Goal: Task Accomplishment & Management: Complete application form

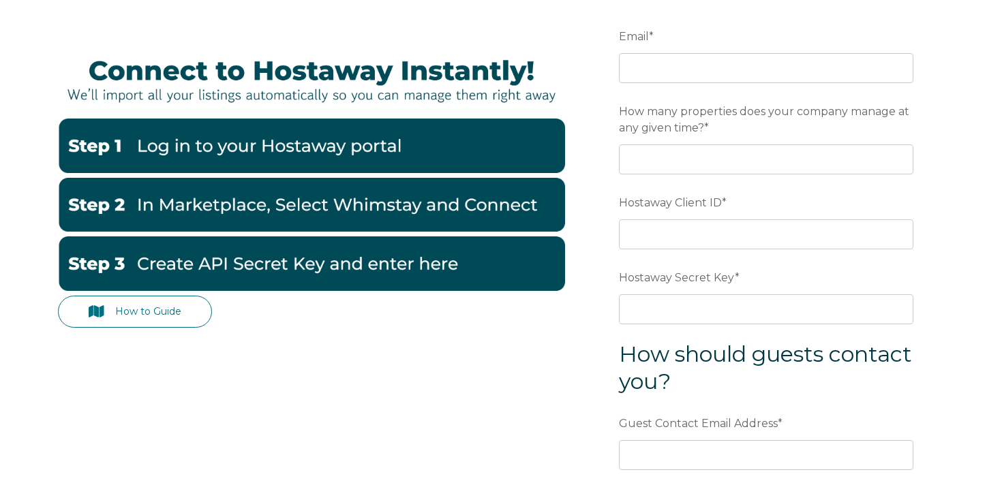
scroll to position [185, 0]
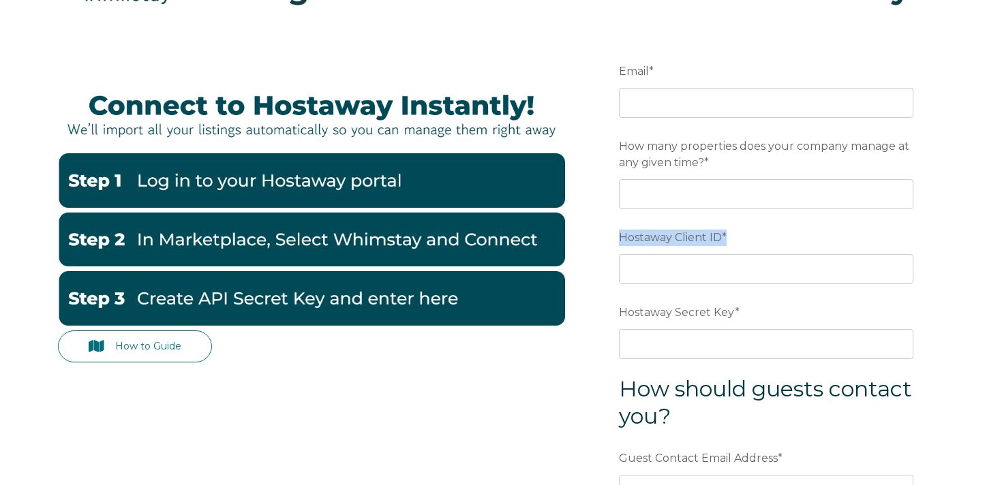
drag, startPoint x: 614, startPoint y: 235, endPoint x: 742, endPoint y: 232, distance: 128.2
click at [742, 232] on form "Email * Preferred language SDR How many properties does your company manage at …" at bounding box center [766, 357] width 356 height 656
drag, startPoint x: 600, startPoint y: 310, endPoint x: 764, endPoint y: 312, distance: 163.7
click at [755, 314] on form "Email * Preferred language SDR How many properties does your company manage at …" at bounding box center [766, 357] width 356 height 656
click at [764, 312] on label "Hostaway Secret Key *" at bounding box center [766, 313] width 295 height 25
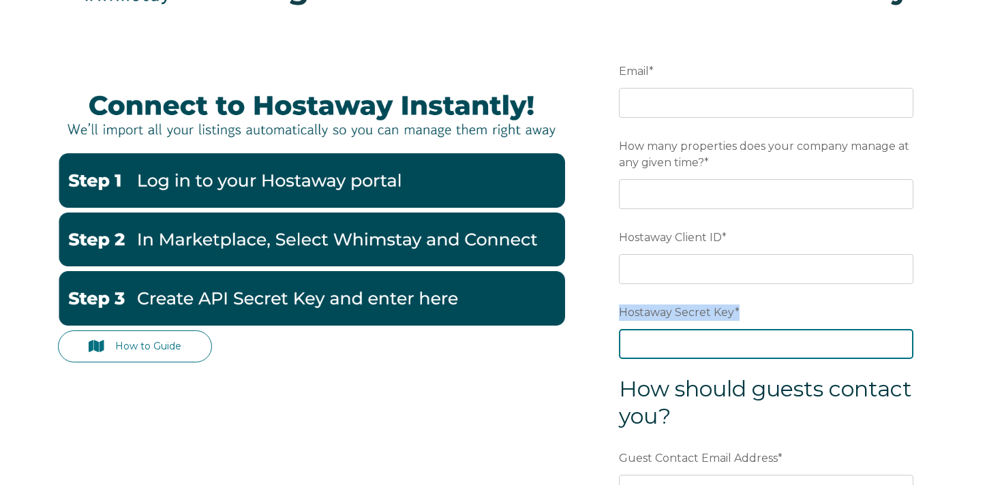
click at [764, 329] on input "Hostaway Secret Key *" at bounding box center [766, 344] width 295 height 30
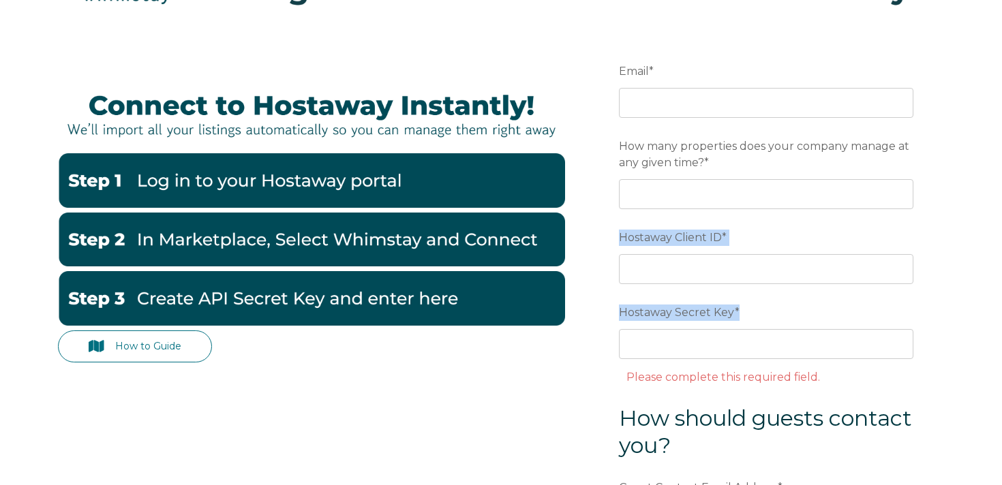
drag, startPoint x: 616, startPoint y: 226, endPoint x: 779, endPoint y: 318, distance: 186.6
click at [791, 328] on form "Email * Preferred language SDR How many properties does your company manage at …" at bounding box center [766, 371] width 356 height 685
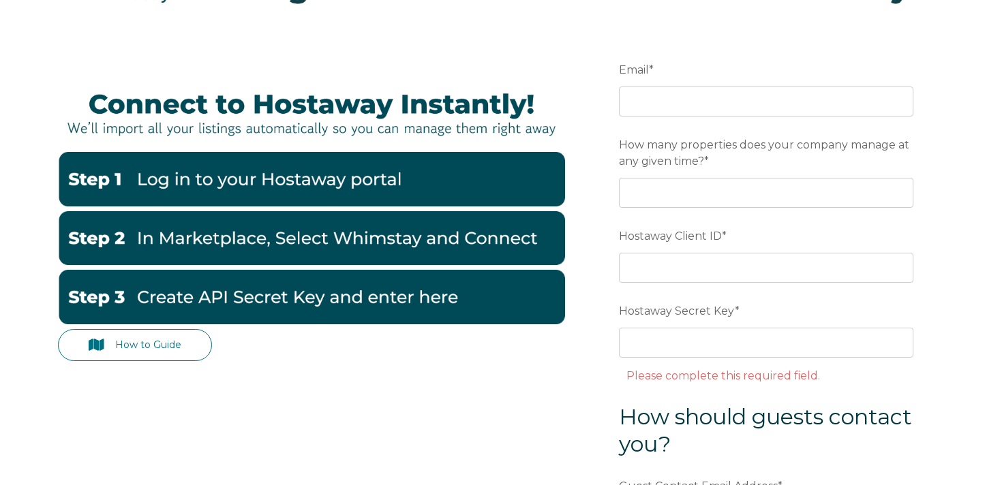
click at [777, 285] on form "Email * Preferred language SDR How many properties does your company manage at …" at bounding box center [766, 369] width 356 height 685
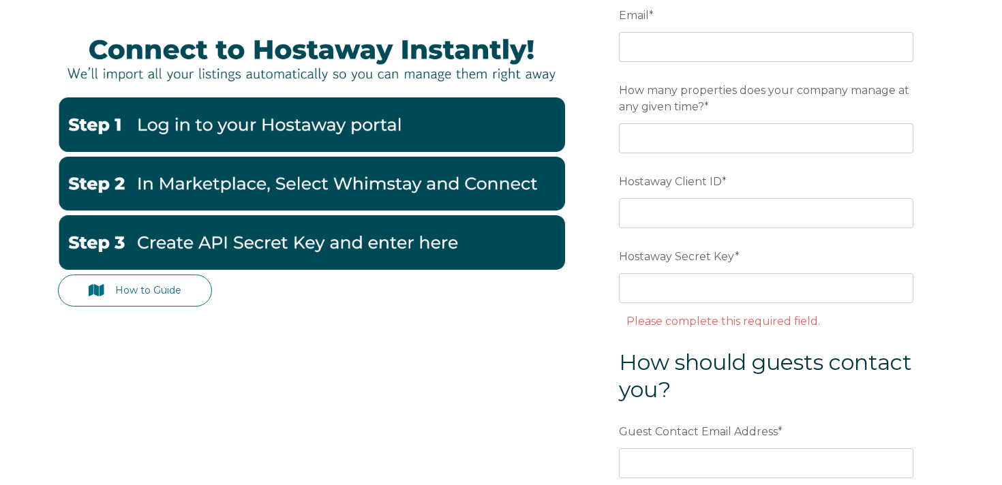
scroll to position [237, 0]
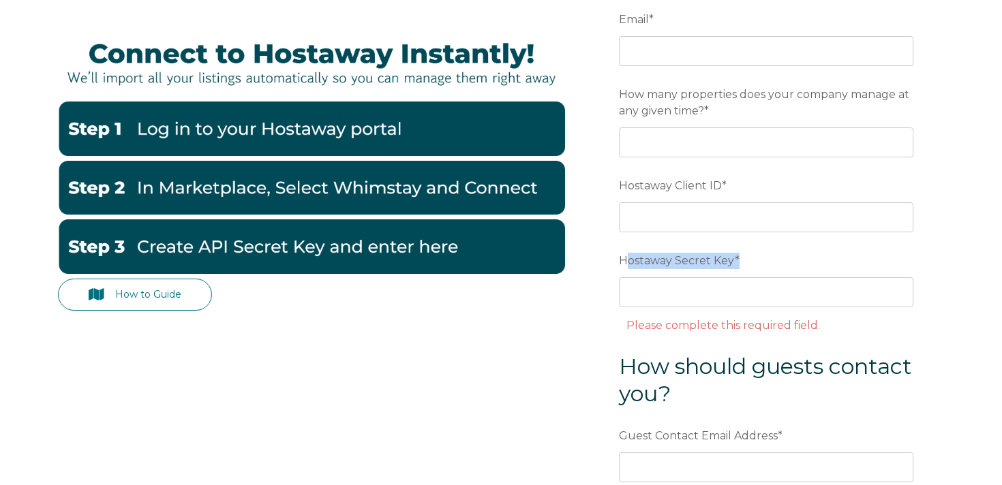
drag, startPoint x: 630, startPoint y: 261, endPoint x: 772, endPoint y: 258, distance: 141.8
click at [772, 258] on label "Hostaway Secret Key *" at bounding box center [766, 261] width 295 height 25
click at [773, 259] on label "Hostaway Secret Key *" at bounding box center [766, 261] width 295 height 25
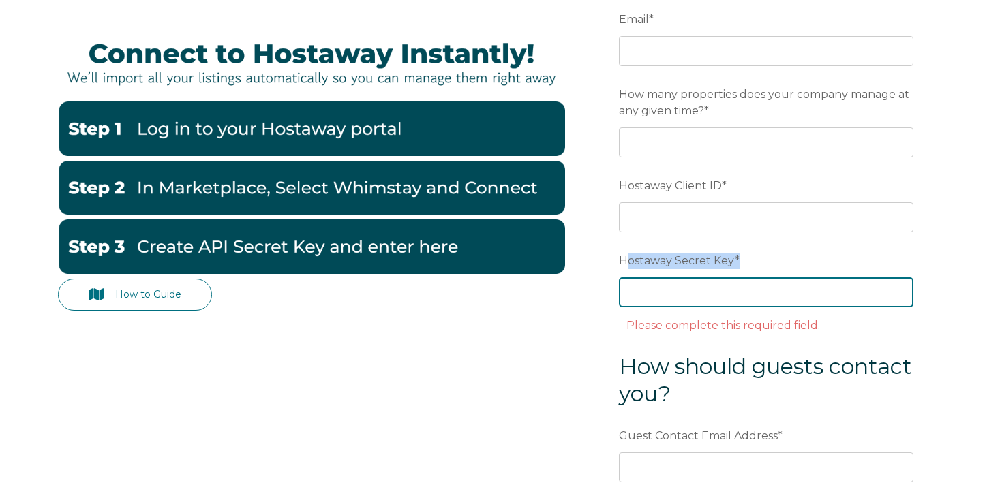
click at [773, 277] on input "Hostaway Secret Key *" at bounding box center [766, 292] width 295 height 30
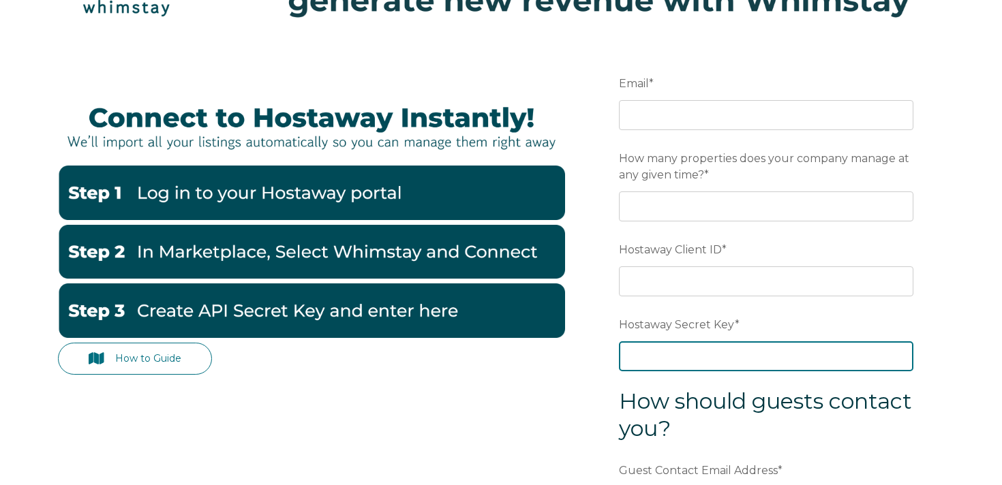
scroll to position [172, 0]
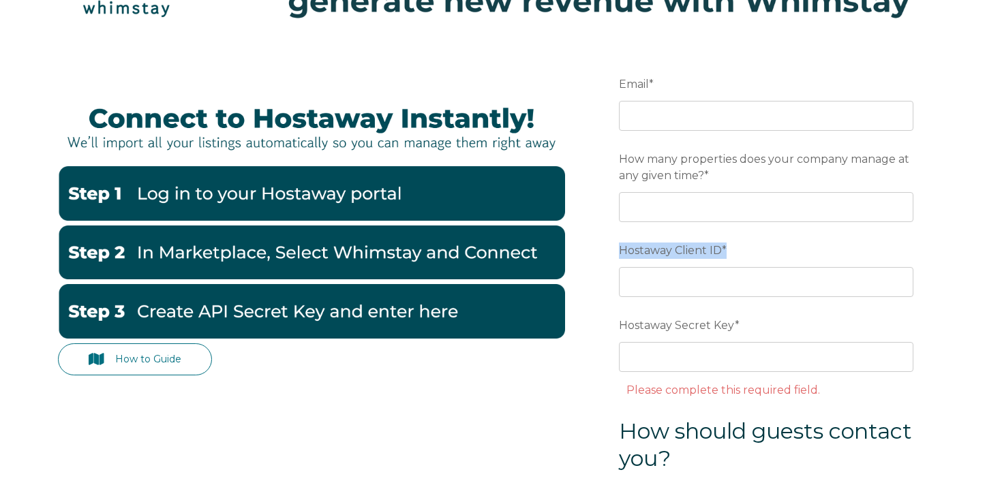
drag, startPoint x: 656, startPoint y: 250, endPoint x: 749, endPoint y: 247, distance: 93.4
click at [749, 247] on label "Hostaway Client ID *" at bounding box center [766, 251] width 295 height 25
drag, startPoint x: 680, startPoint y: 318, endPoint x: 754, endPoint y: 317, distance: 74.3
click at [754, 317] on form "Email * Preferred language SDR How many properties does your company manage at …" at bounding box center [766, 384] width 356 height 685
click at [768, 318] on label "Hostaway Secret Key *" at bounding box center [766, 326] width 295 height 25
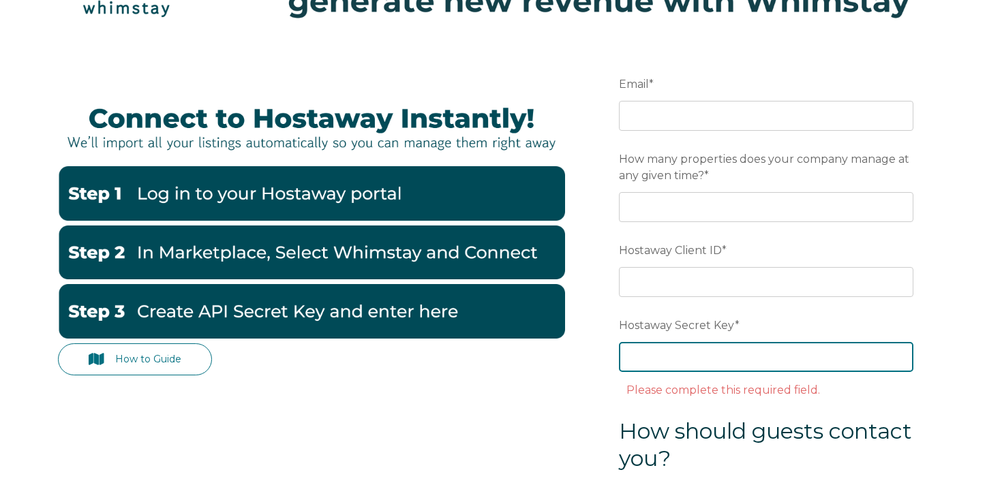
click at [768, 342] on input "Hostaway Secret Key *" at bounding box center [766, 357] width 295 height 30
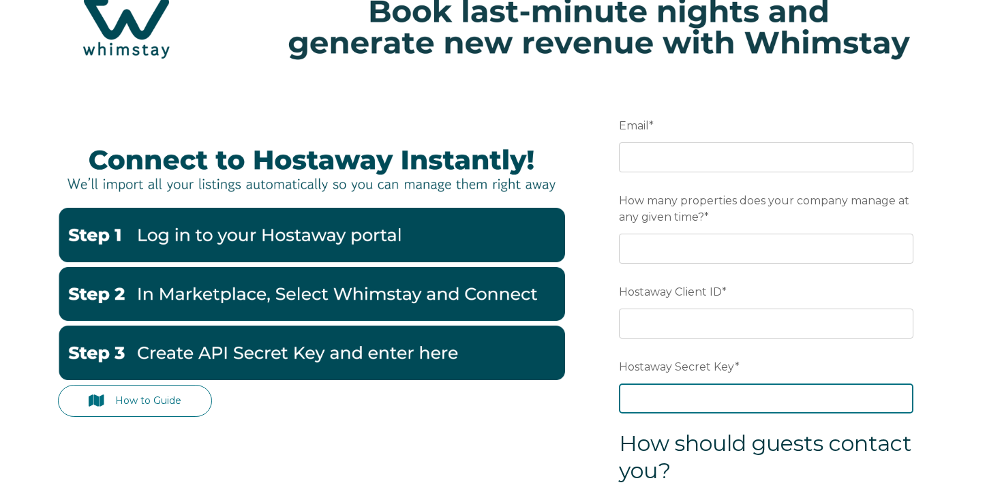
scroll to position [127, 0]
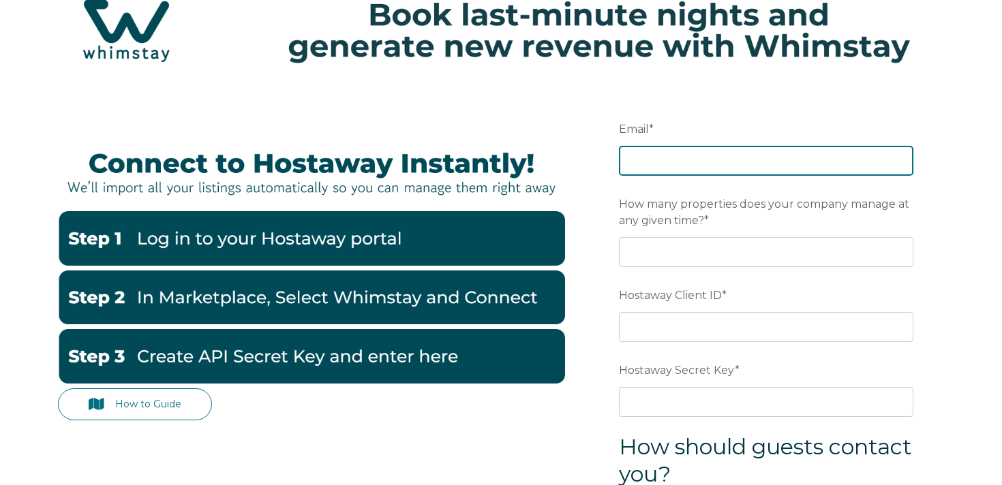
click at [702, 146] on input "Email *" at bounding box center [766, 161] width 295 height 30
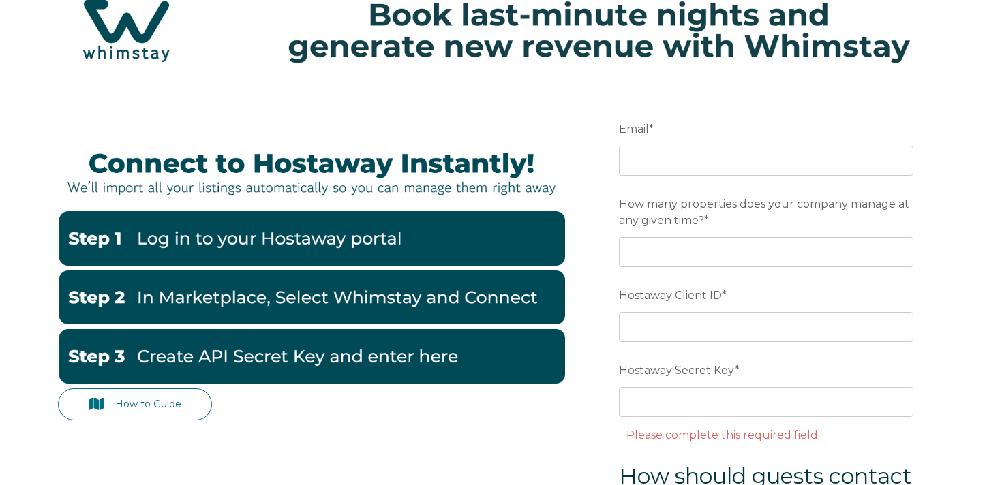
click at [796, 107] on form "Email * Preferred language SDR How many properties does your company manage at …" at bounding box center [766, 429] width 356 height 685
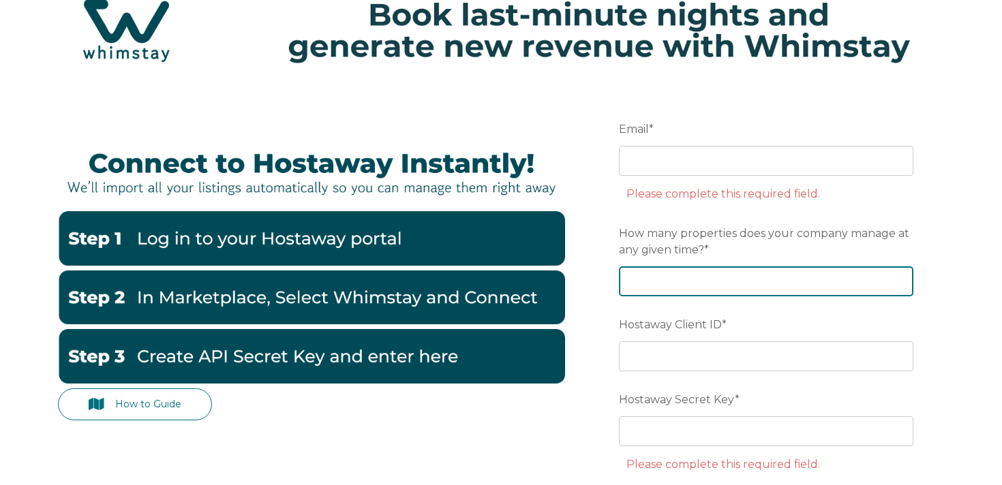
click at [652, 272] on input "How many properties does your company manage at any given time? *" at bounding box center [766, 282] width 295 height 30
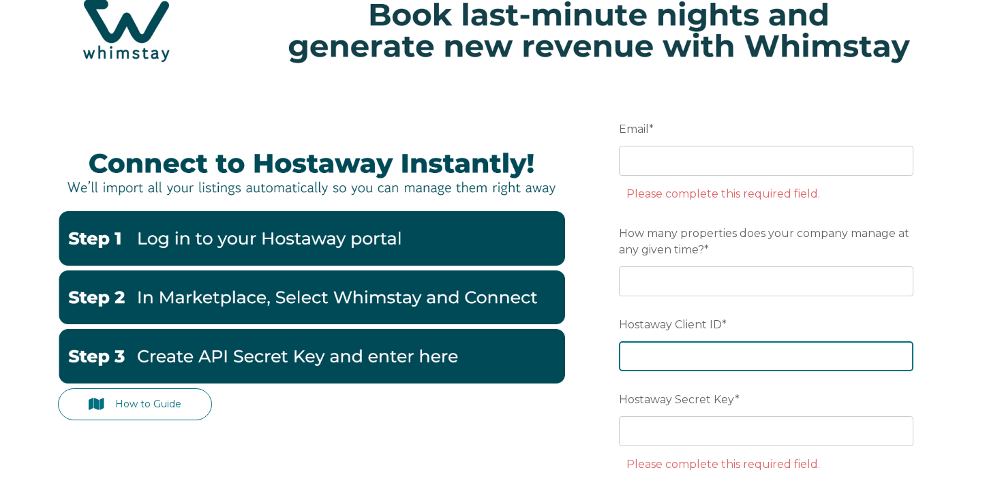
click at [658, 351] on div "Hostaway Client ID *" at bounding box center [766, 342] width 295 height 59
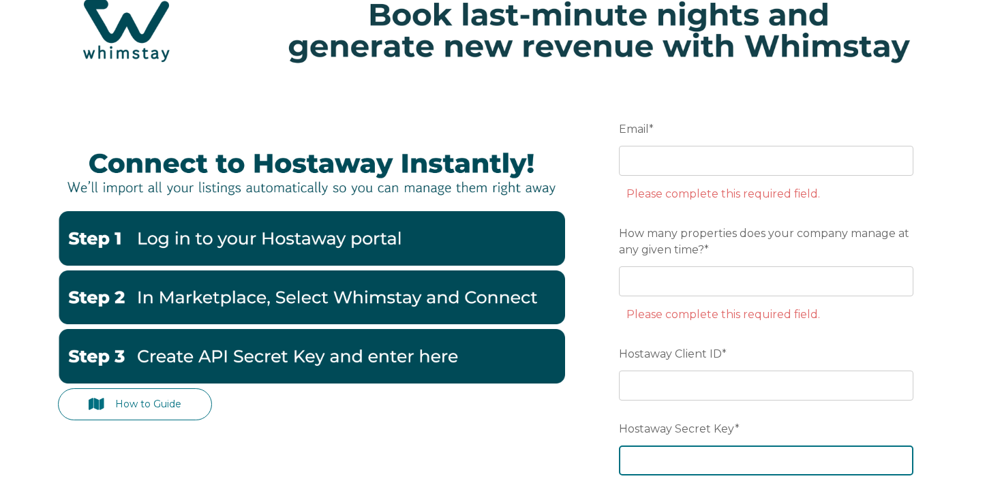
click at [681, 451] on div "Hostaway Secret Key * Please complete this required field." at bounding box center [766, 461] width 295 height 88
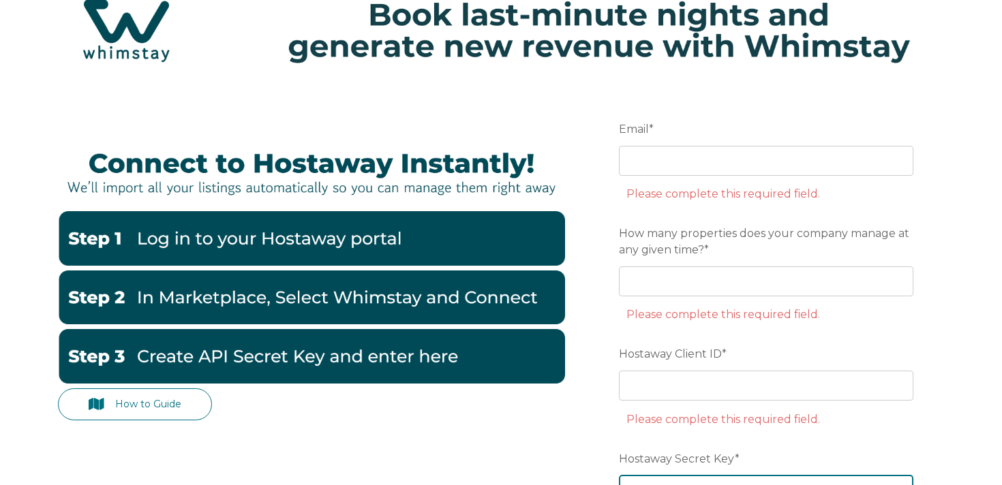
paste input "b854e6ec0b5bbc7e0abfa3a0eef7076e9ab49699d16b4b4ef2918e11035726f8"
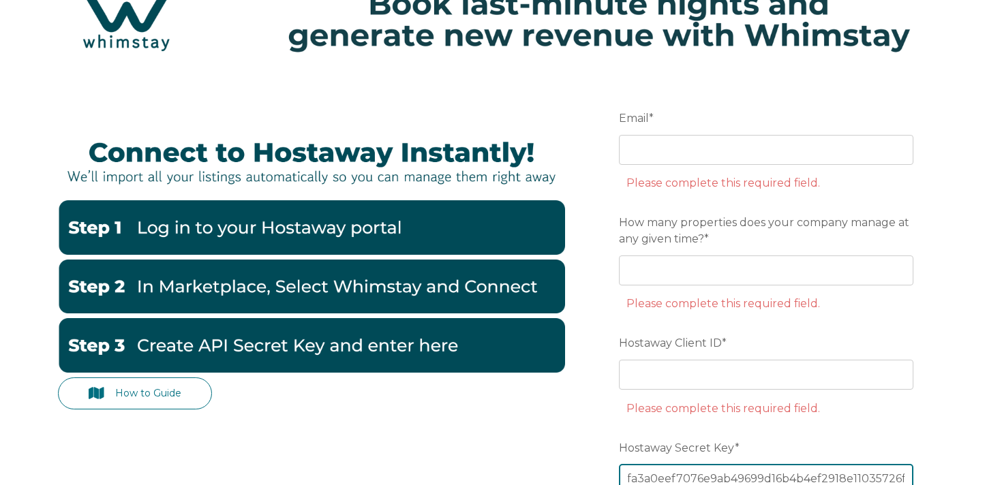
type input "b854e6ec0b5bbc7e0abfa3a0eef7076e9ab49699d16b4b4ef2918e11035726f8"
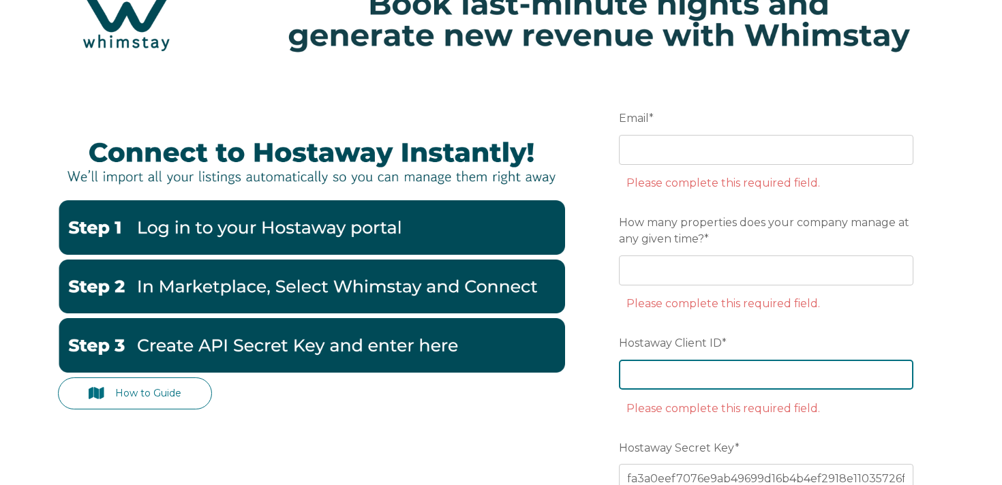
click at [678, 375] on input "Hostaway Client ID *" at bounding box center [766, 375] width 295 height 30
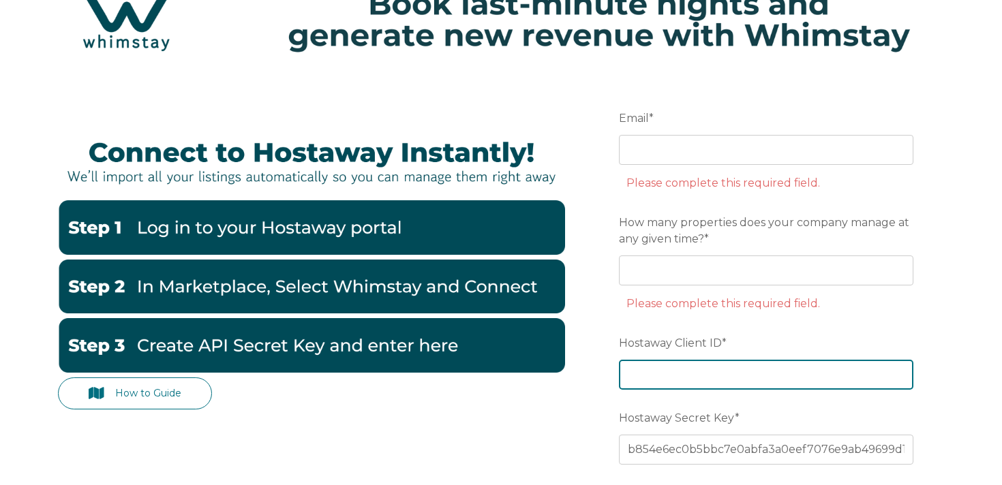
paste input "78829"
type input "78829"
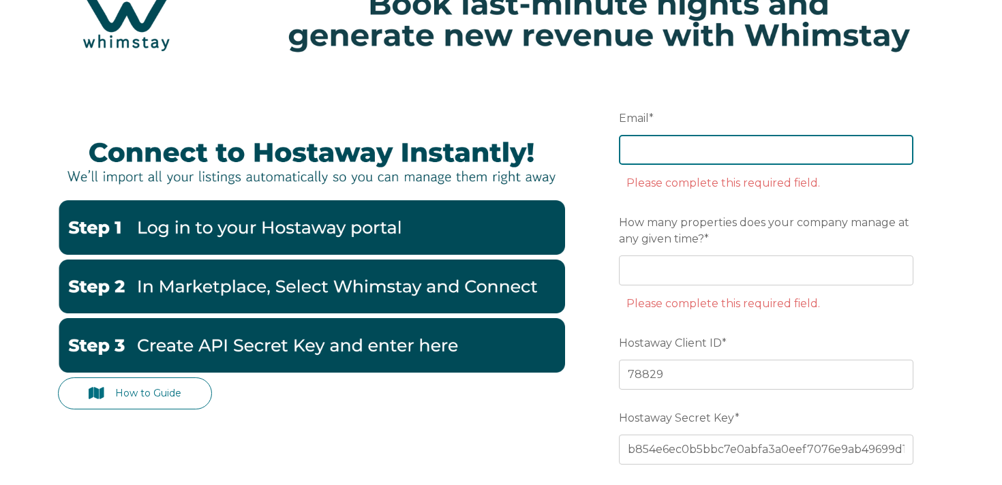
click at [753, 153] on input "Email *" at bounding box center [766, 150] width 295 height 30
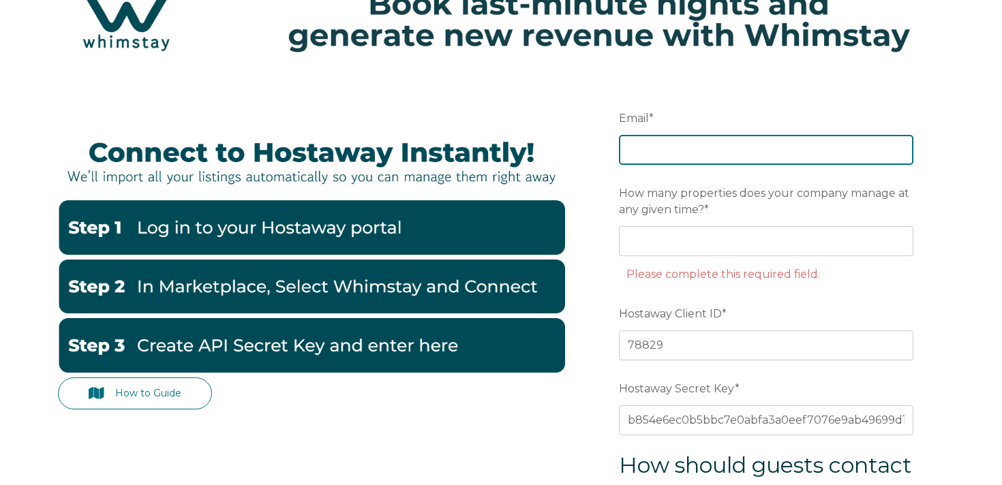
paste input "[EMAIL_ADDRESS][DOMAIN_NAME]"
type input "[EMAIL_ADDRESS][DOMAIN_NAME]"
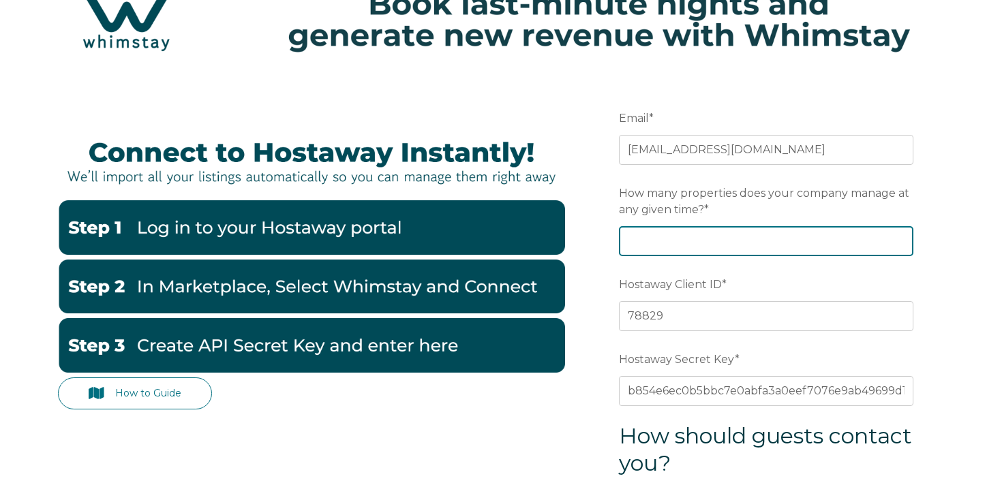
click at [646, 241] on input "How many properties does your company manage at any given time? *" at bounding box center [766, 241] width 295 height 30
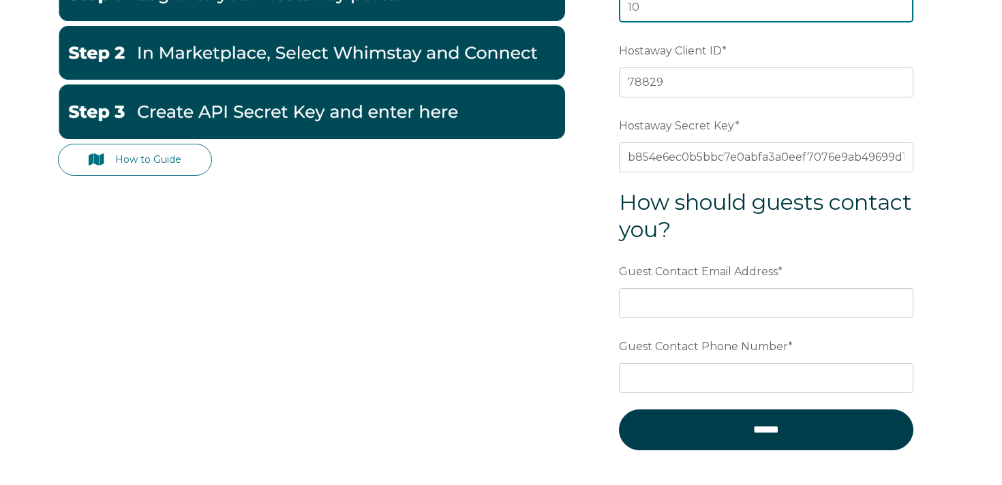
scroll to position [378, 0]
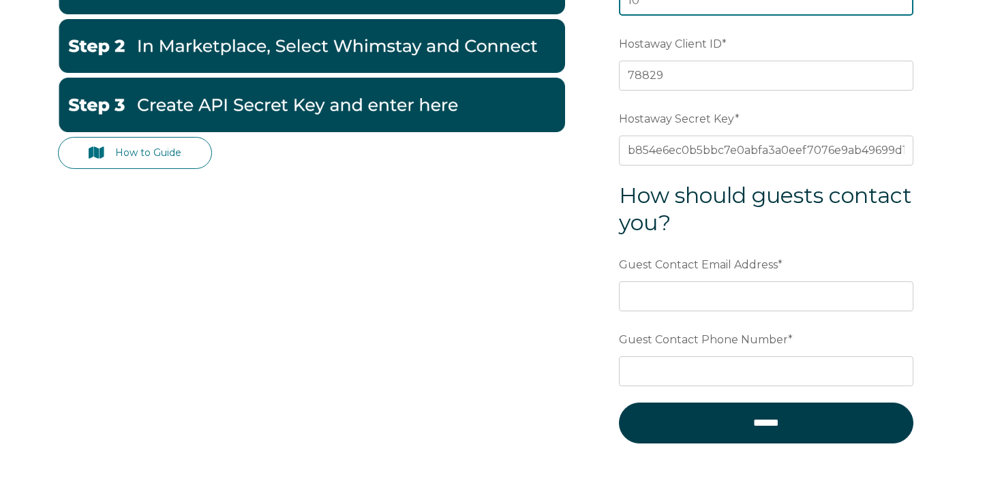
type input "10"
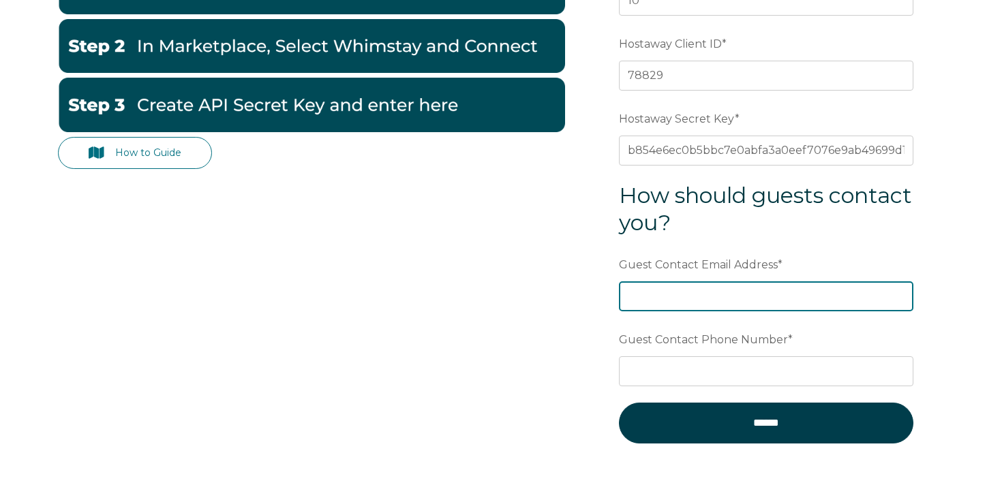
click at [738, 293] on input "Guest Contact Email Address *" at bounding box center [766, 297] width 295 height 30
paste input "[EMAIL_ADDRESS][DOMAIN_NAME]"
type input "[EMAIL_ADDRESS][DOMAIN_NAME]"
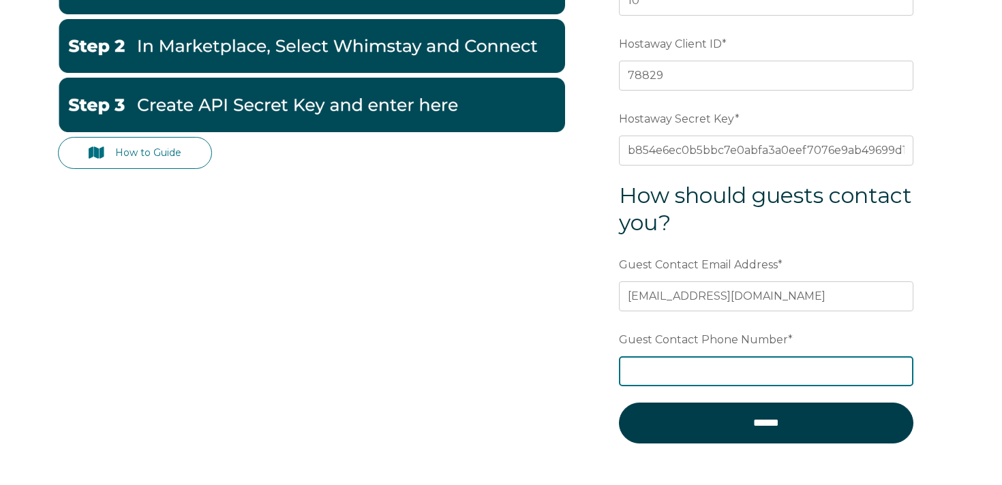
click at [716, 361] on input "Guest Contact Phone Number *" at bounding box center [766, 372] width 295 height 30
paste input "[PHONE_NUMBER]"
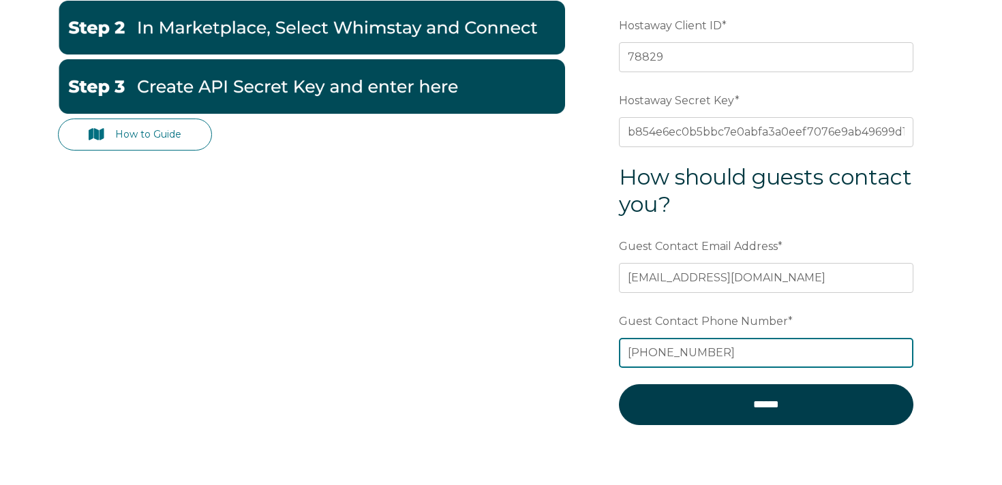
scroll to position [392, 0]
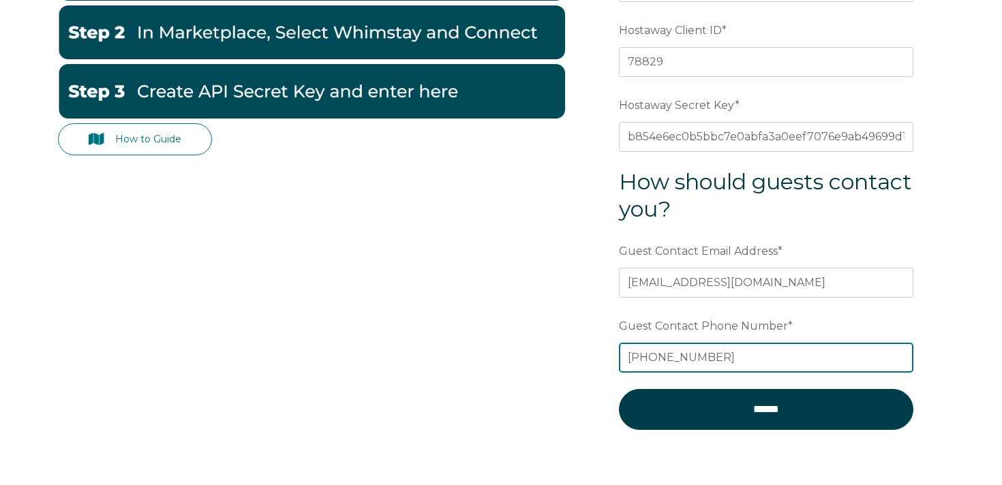
type input "[PHONE_NUMBER]"
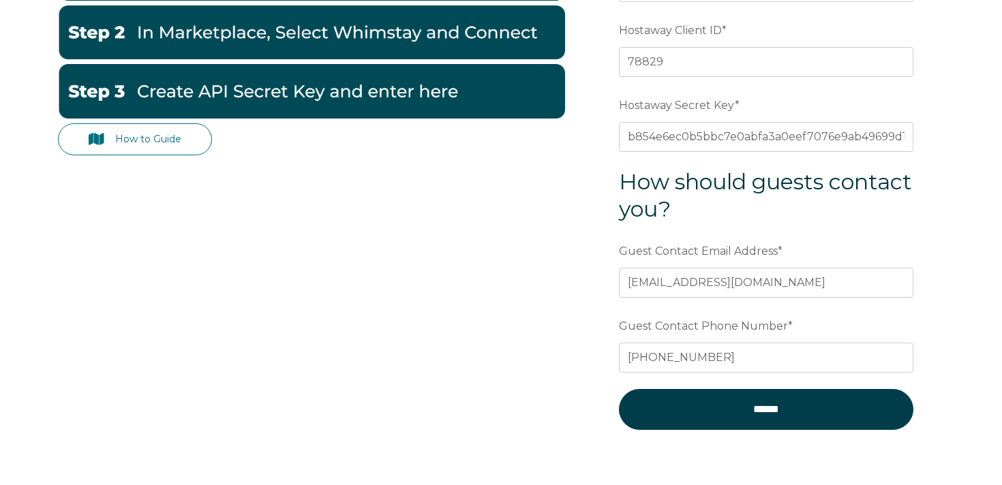
click at [683, 433] on form "Email * [EMAIL_ADDRESS][DOMAIN_NAME] Preferred language SDR How many properties…" at bounding box center [766, 149] width 356 height 656
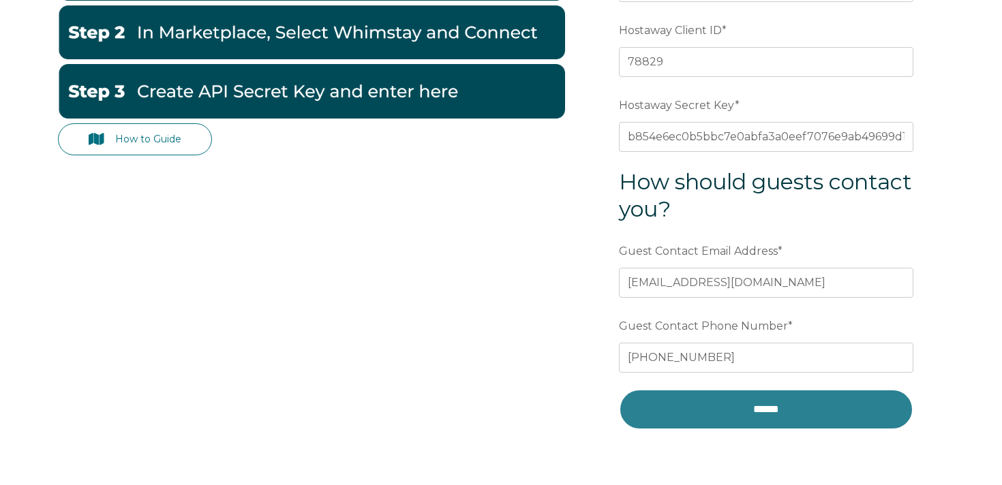
click at [693, 411] on input "******" at bounding box center [766, 409] width 295 height 41
